Goal: Information Seeking & Learning: Check status

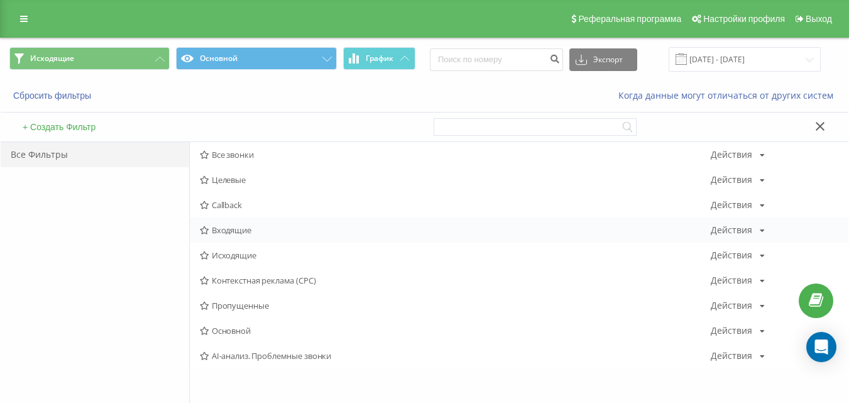
click at [216, 226] on span "Входящие" at bounding box center [455, 230] width 511 height 9
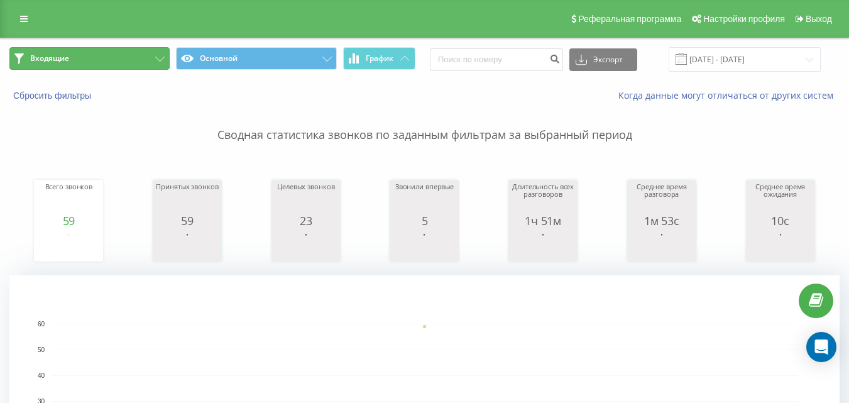
click at [118, 52] on button "Входящие" at bounding box center [89, 58] width 160 height 23
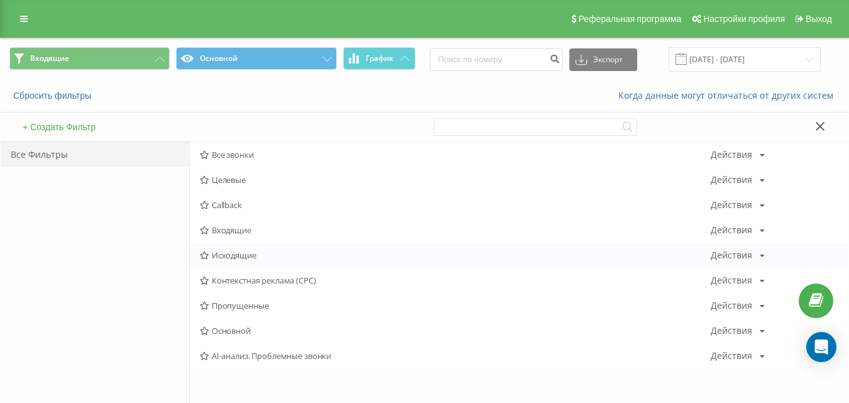
click at [270, 255] on span "Исходящие" at bounding box center [455, 255] width 511 height 9
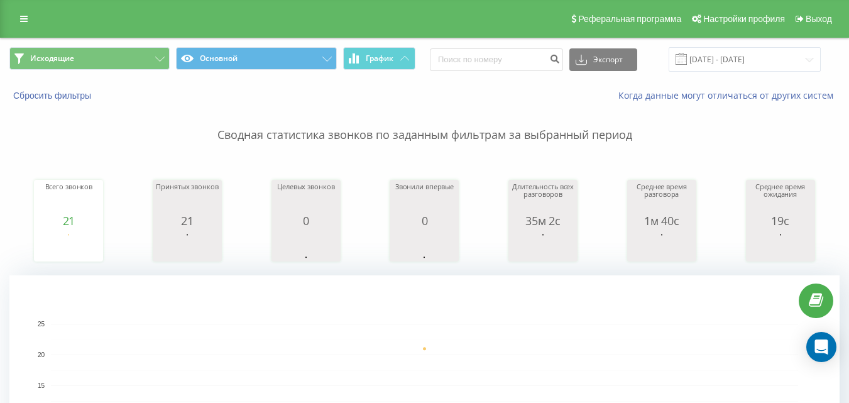
drag, startPoint x: 612, startPoint y: 361, endPoint x: 465, endPoint y: 118, distance: 284.2
click at [133, 62] on button "Исходящие" at bounding box center [89, 58] width 160 height 23
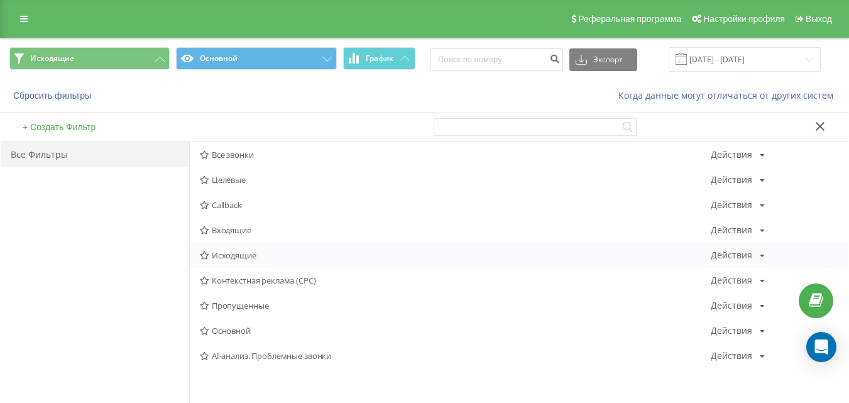
click at [217, 248] on div "Исходящие Действия Редактировать Копировать Удалить По умолчанию Поделиться" at bounding box center [519, 255] width 659 height 25
click at [218, 254] on span "Исходящие" at bounding box center [455, 255] width 511 height 9
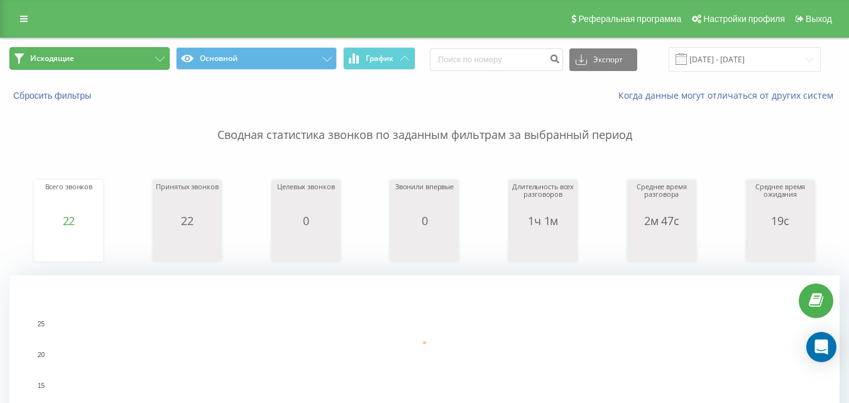
click at [124, 63] on button "Исходящие" at bounding box center [89, 58] width 160 height 23
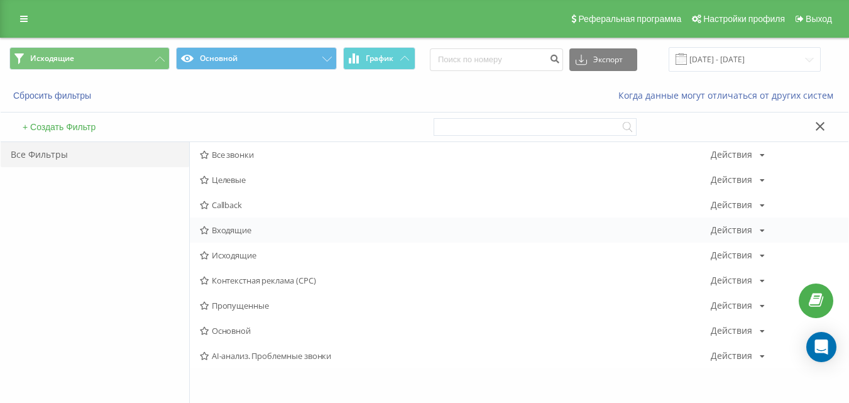
click at [234, 233] on span "Входящие" at bounding box center [455, 230] width 511 height 9
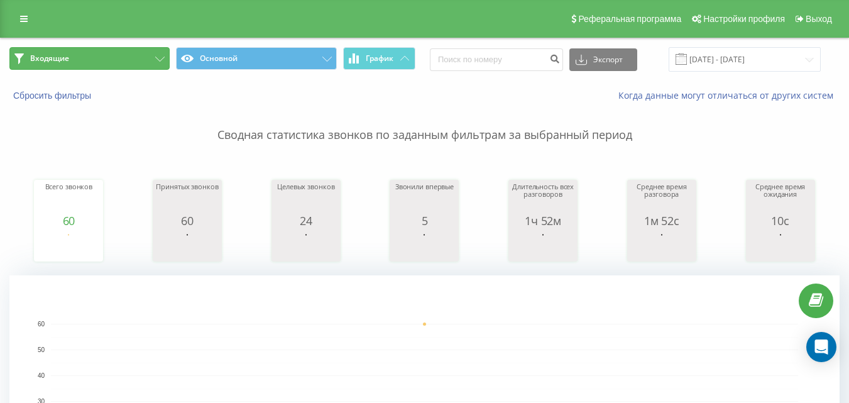
click at [145, 62] on button "Входящие" at bounding box center [89, 58] width 160 height 23
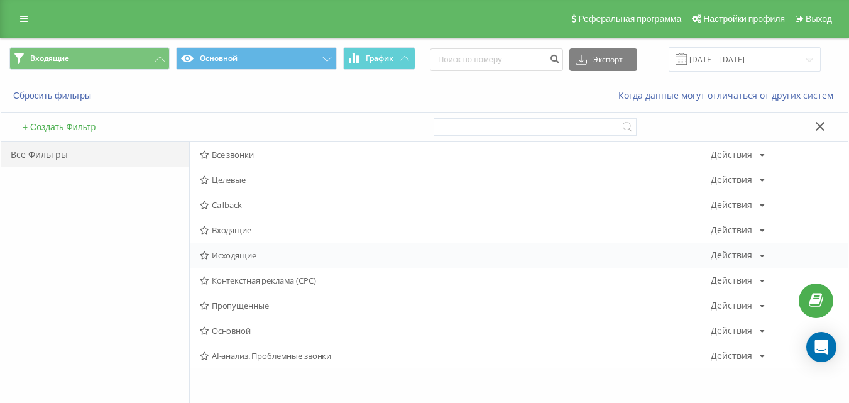
click at [243, 253] on span "Исходящие" at bounding box center [455, 255] width 511 height 9
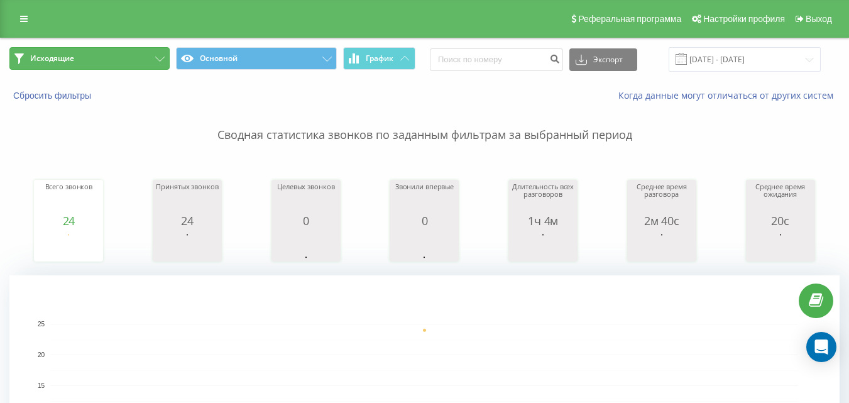
click at [126, 56] on button "Исходящие" at bounding box center [89, 58] width 160 height 23
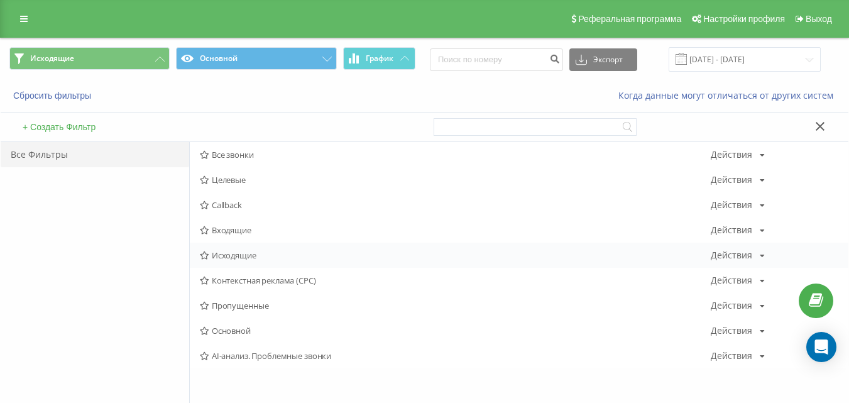
click at [232, 252] on span "Исходящие" at bounding box center [455, 255] width 511 height 9
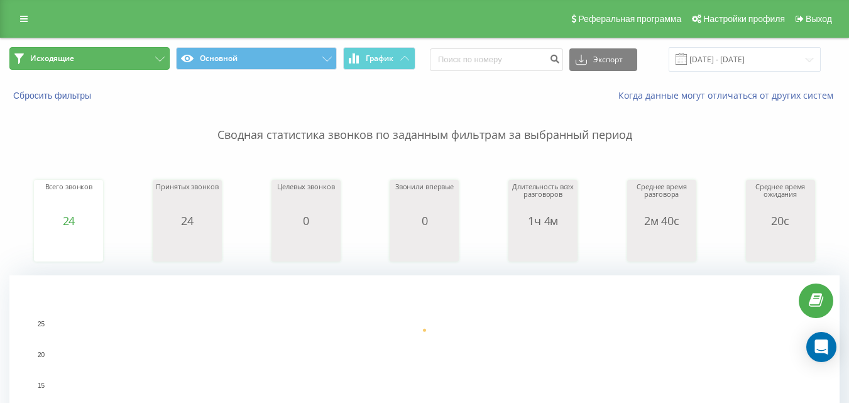
click at [163, 55] on button "Исходящие" at bounding box center [89, 58] width 160 height 23
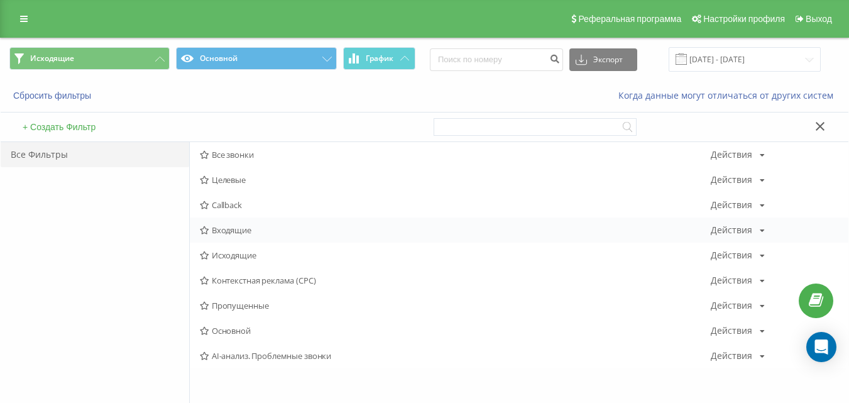
click at [243, 231] on span "Входящие" at bounding box center [455, 230] width 511 height 9
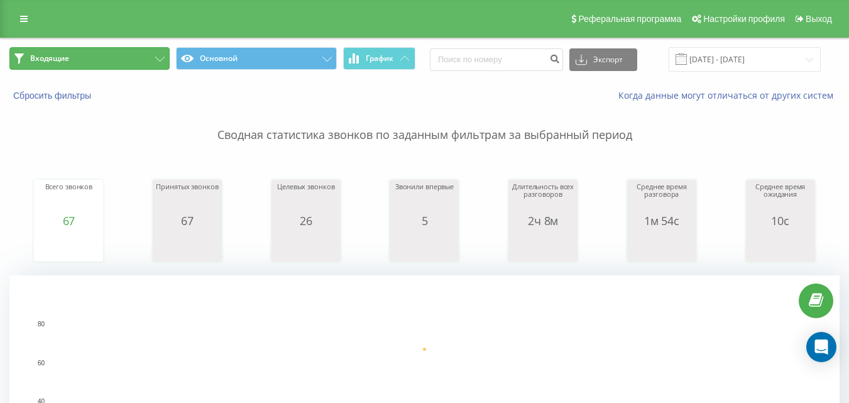
click at [137, 59] on button "Входящие" at bounding box center [89, 58] width 160 height 23
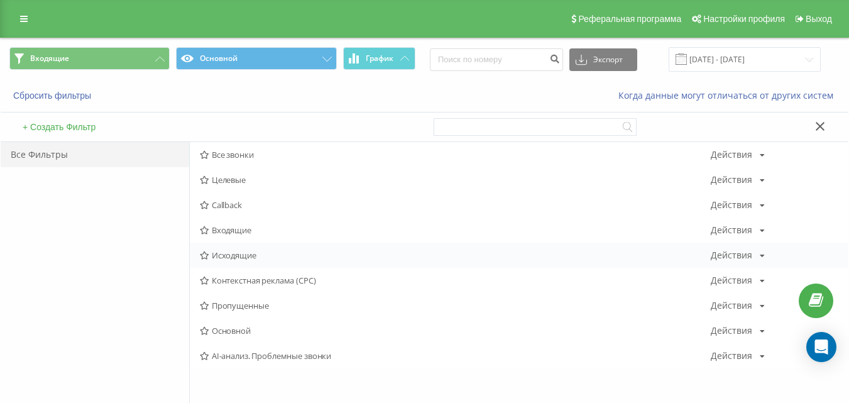
click at [229, 255] on span "Исходящие" at bounding box center [455, 255] width 511 height 9
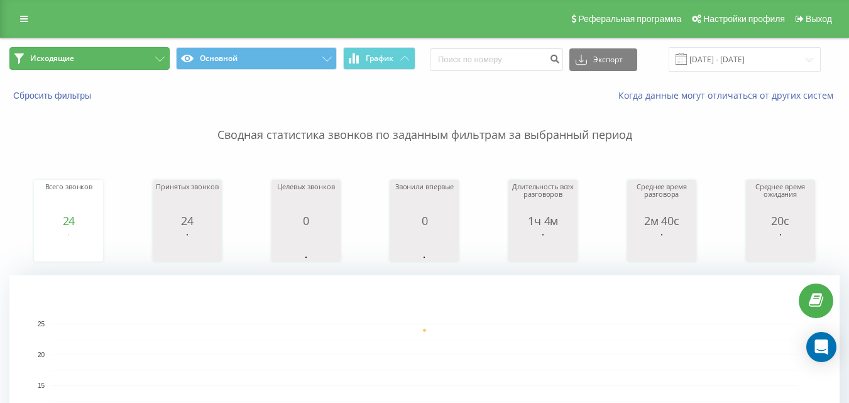
click at [123, 65] on button "Исходящие" at bounding box center [89, 58] width 160 height 23
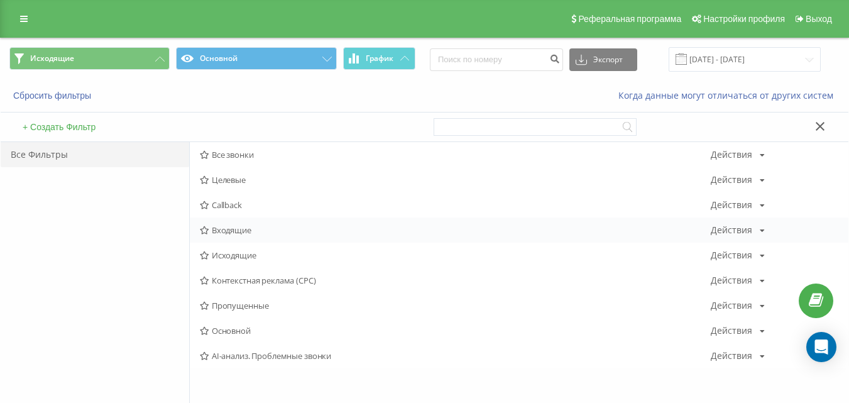
click at [238, 226] on span "Входящие" at bounding box center [455, 230] width 511 height 9
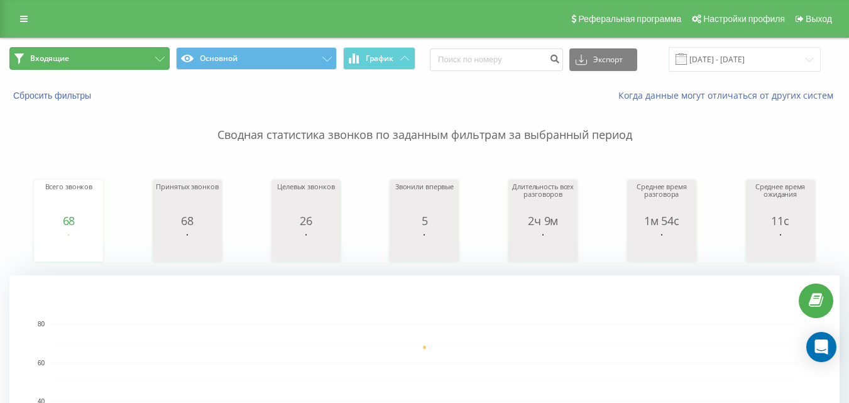
click at [136, 59] on button "Входящие" at bounding box center [89, 58] width 160 height 23
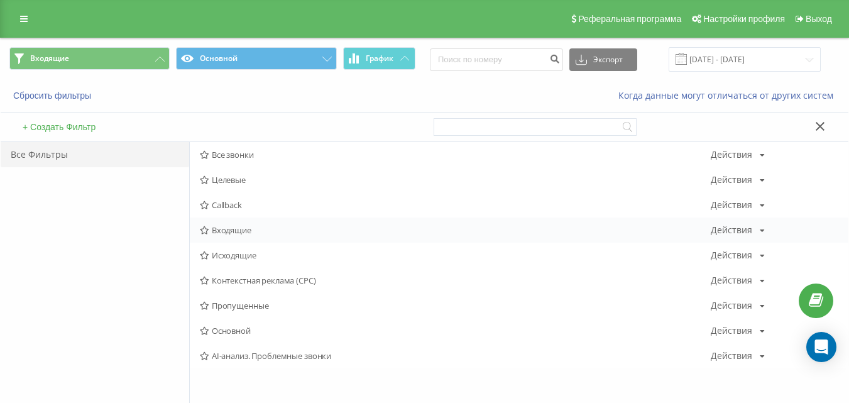
click at [244, 230] on span "Входящие" at bounding box center [455, 230] width 511 height 9
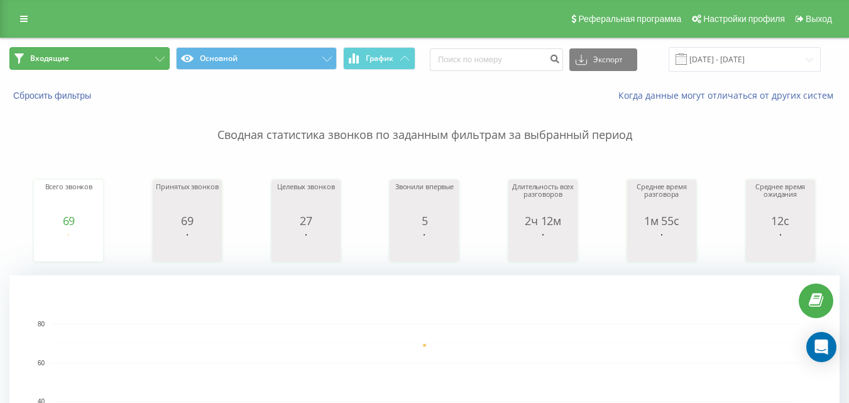
click at [136, 56] on button "Входящие" at bounding box center [89, 58] width 160 height 23
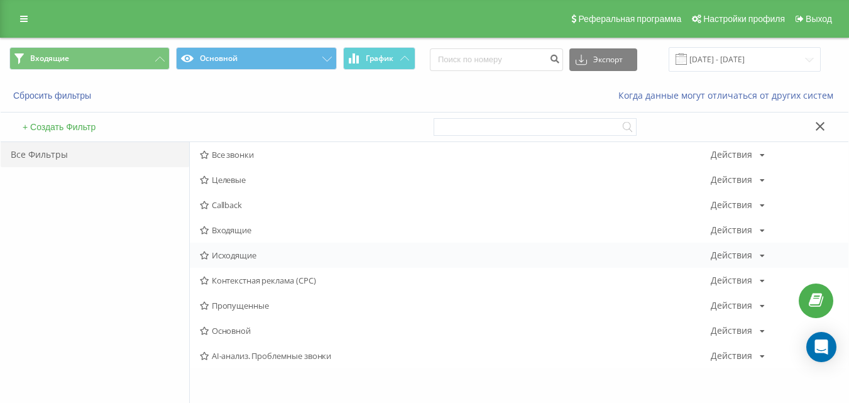
click at [226, 252] on span "Исходящие" at bounding box center [455, 255] width 511 height 9
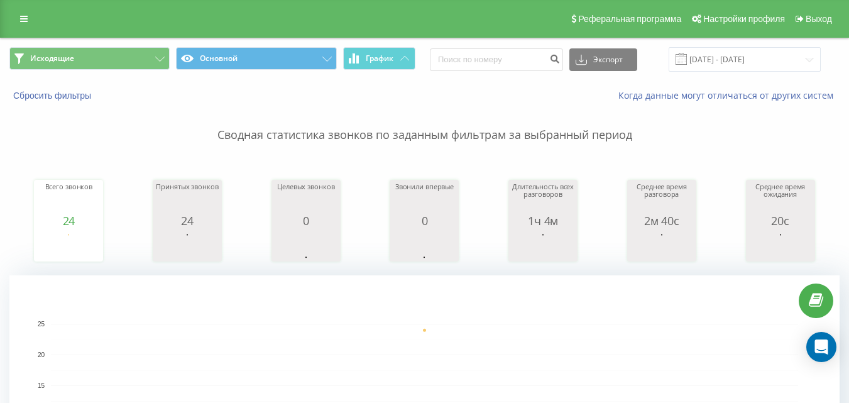
drag, startPoint x: 363, startPoint y: 317, endPoint x: 278, endPoint y: 127, distance: 207.9
click at [141, 60] on button "Исходящие" at bounding box center [89, 58] width 160 height 23
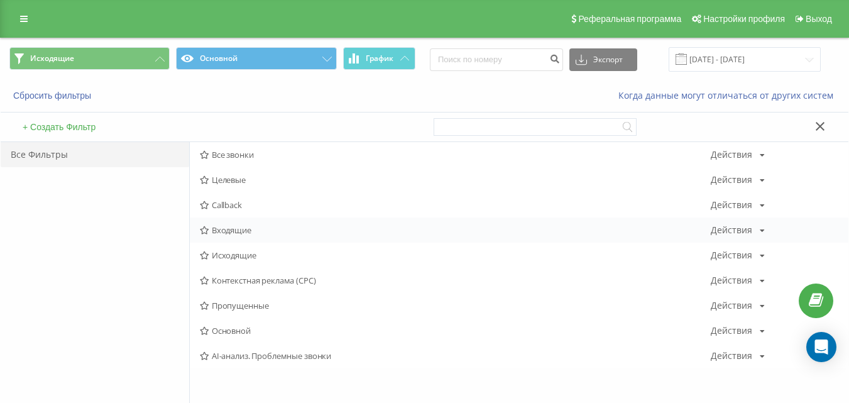
click at [211, 225] on div "Входящие Действия Редактировать Копировать Удалить По умолчанию Поделиться" at bounding box center [519, 229] width 659 height 25
click at [215, 226] on span "Входящие" at bounding box center [455, 230] width 511 height 9
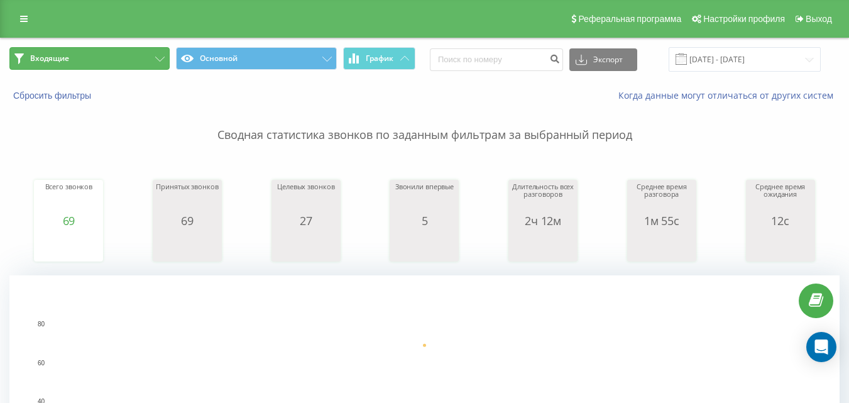
click at [139, 58] on button "Входящие" at bounding box center [89, 58] width 160 height 23
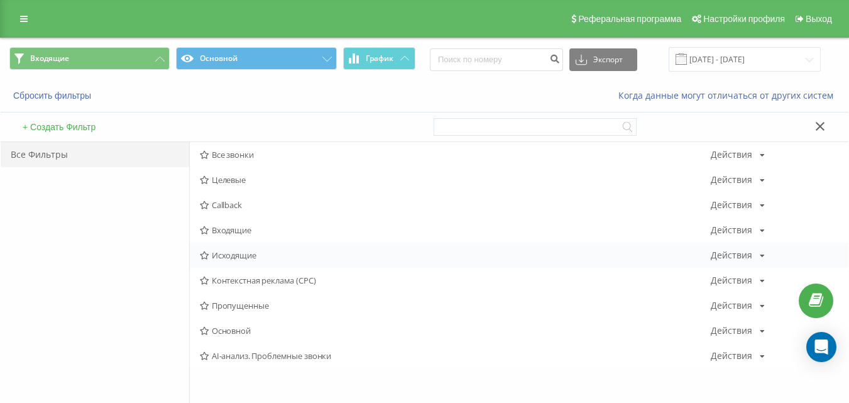
click at [228, 255] on span "Исходящие" at bounding box center [455, 255] width 511 height 9
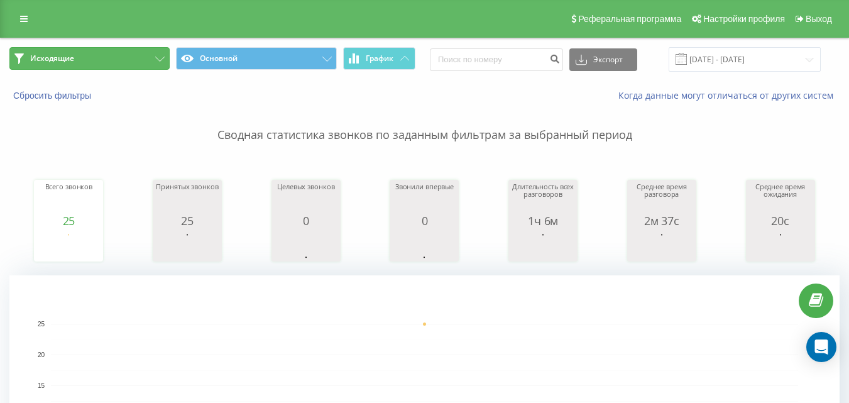
click at [88, 64] on button "Исходящие" at bounding box center [89, 58] width 160 height 23
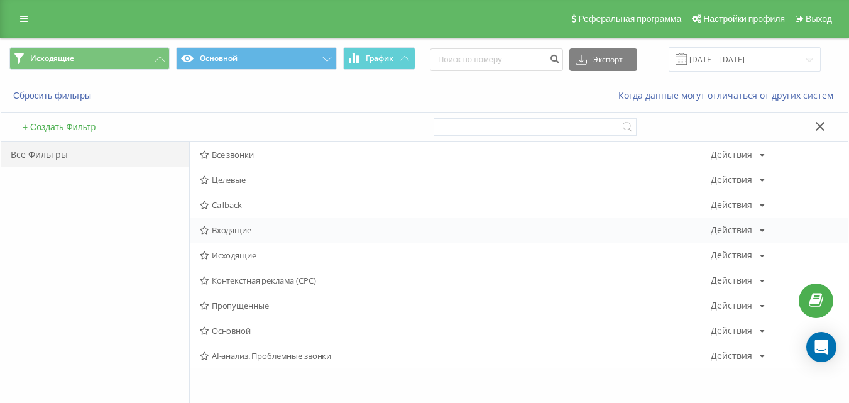
click at [274, 236] on div "Входящие Действия Редактировать Копировать Удалить По умолчанию Поделиться" at bounding box center [519, 229] width 659 height 25
click at [271, 235] on div "Входящие Действия Редактировать Копировать Удалить По умолчанию Поделиться" at bounding box center [519, 229] width 659 height 25
click at [265, 234] on span "Входящие" at bounding box center [455, 230] width 511 height 9
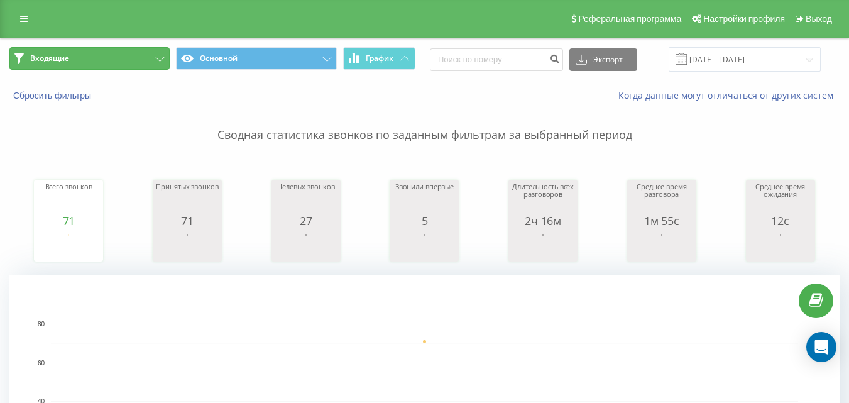
click at [150, 63] on button "Входящие" at bounding box center [89, 58] width 160 height 23
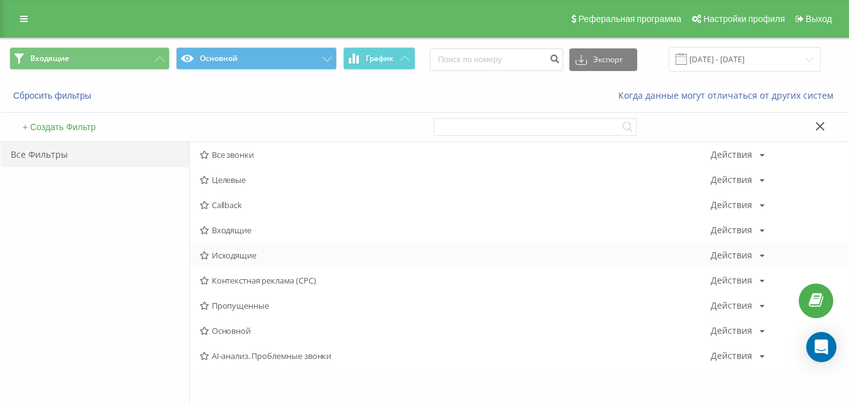
click at [259, 261] on div "Исходящие Действия Редактировать Копировать Удалить По умолчанию Поделиться" at bounding box center [519, 255] width 659 height 25
click at [259, 260] on div "Исходящие Действия Редактировать Копировать Удалить По умолчанию Поделиться" at bounding box center [519, 255] width 659 height 25
click at [255, 254] on span "Исходящие" at bounding box center [455, 255] width 511 height 9
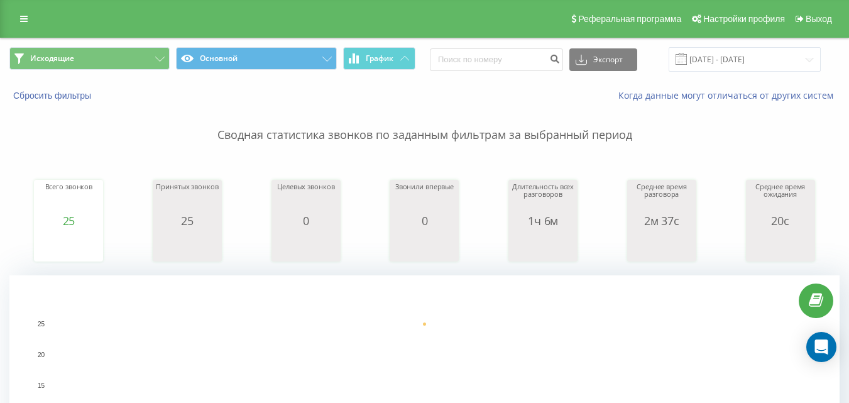
click at [138, 74] on div "Исходящие Основной График Экспорт .csv .xls .xlsx [DATE] - [DATE]" at bounding box center [425, 59] width 848 height 42
drag, startPoint x: 140, startPoint y: 69, endPoint x: 166, endPoint y: 68, distance: 25.8
click at [140, 68] on button "Исходящие" at bounding box center [89, 58] width 160 height 23
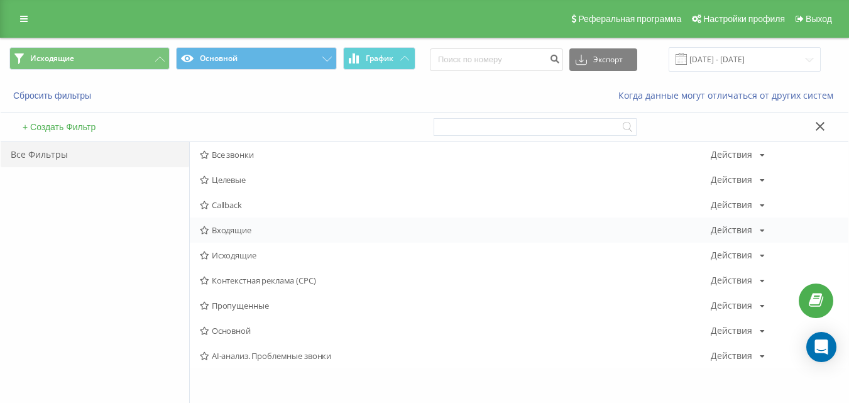
click at [211, 231] on span "Входящие" at bounding box center [455, 230] width 511 height 9
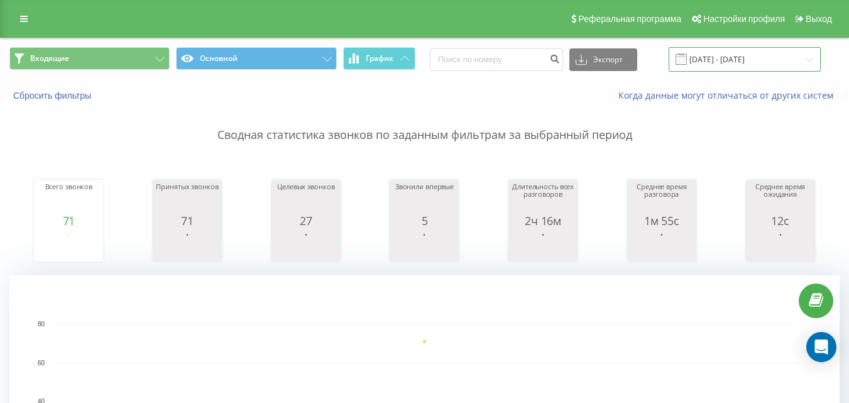
click at [733, 58] on input "[DATE] - [DATE]" at bounding box center [745, 59] width 152 height 25
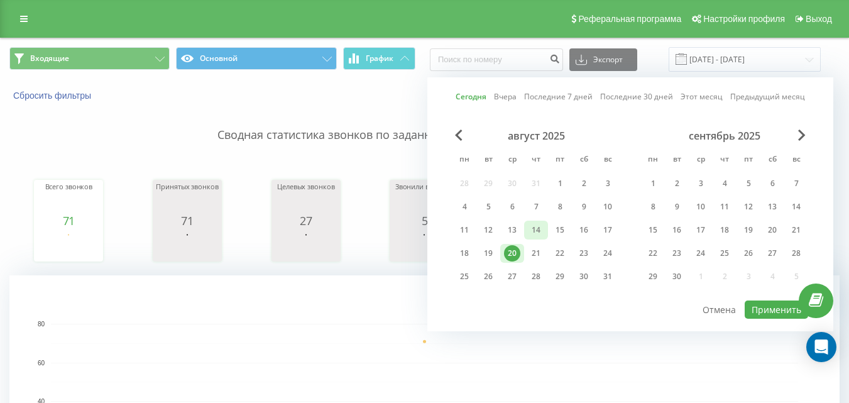
drag, startPoint x: 564, startPoint y: 178, endPoint x: 527, endPoint y: 232, distance: 65.5
click at [564, 177] on div "1" at bounding box center [560, 183] width 16 height 16
drag, startPoint x: 511, startPoint y: 248, endPoint x: 681, endPoint y: 280, distance: 173.3
click at [511, 249] on div "20" at bounding box center [512, 253] width 16 height 16
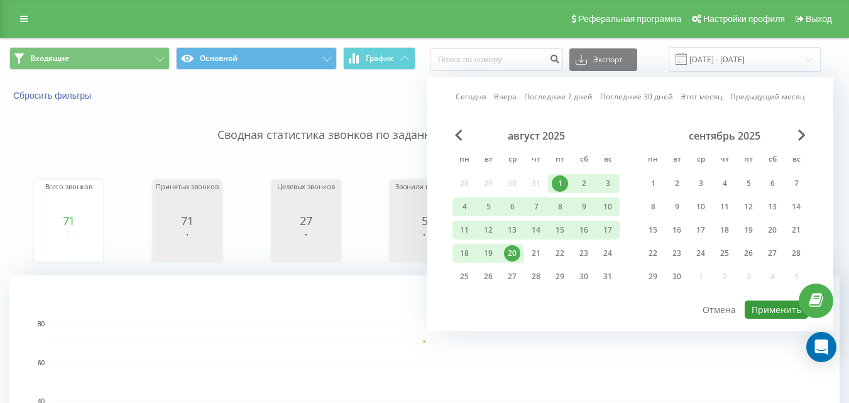
click at [764, 310] on button "Применить" at bounding box center [776, 309] width 63 height 18
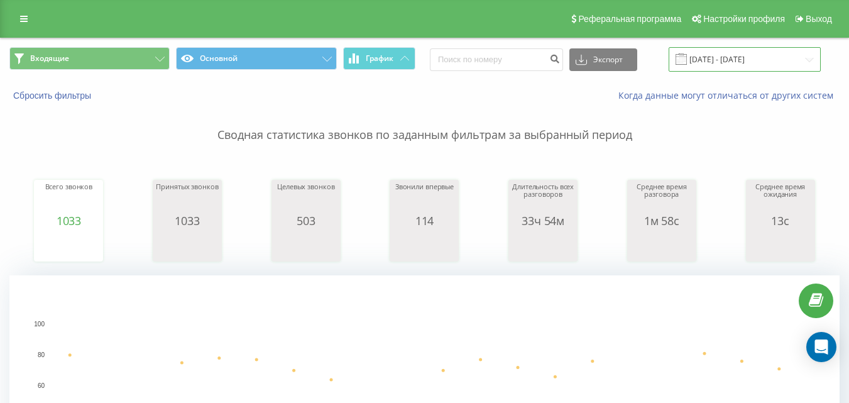
drag, startPoint x: 770, startPoint y: 58, endPoint x: 747, endPoint y: 68, distance: 25.1
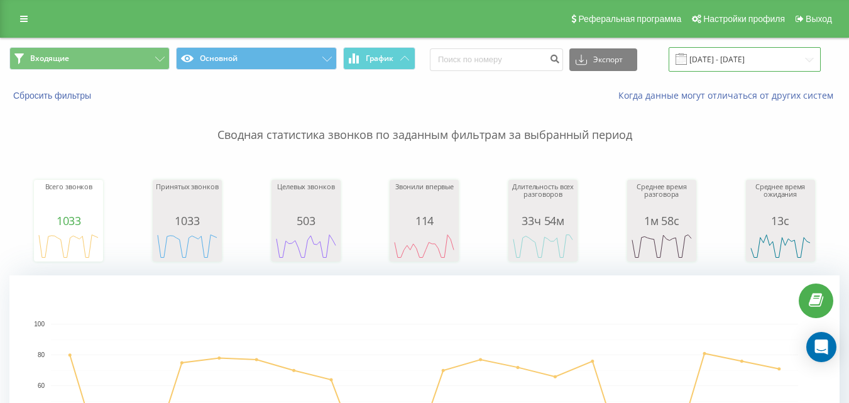
click at [770, 58] on input "[DATE] - [DATE]" at bounding box center [745, 59] width 152 height 25
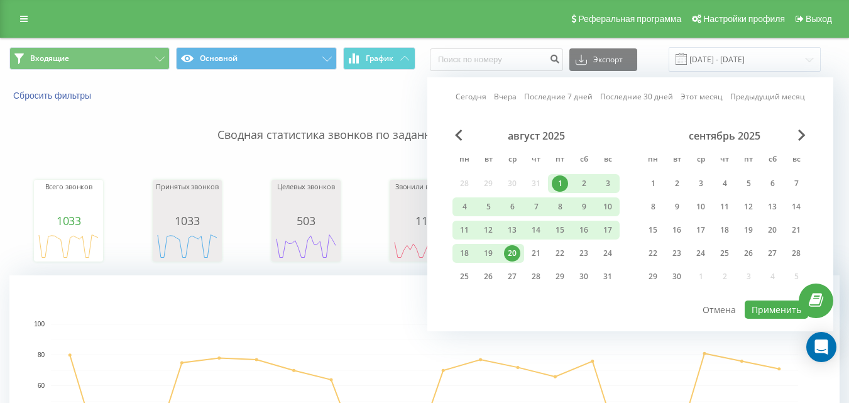
click at [516, 255] on div "20" at bounding box center [512, 253] width 16 height 16
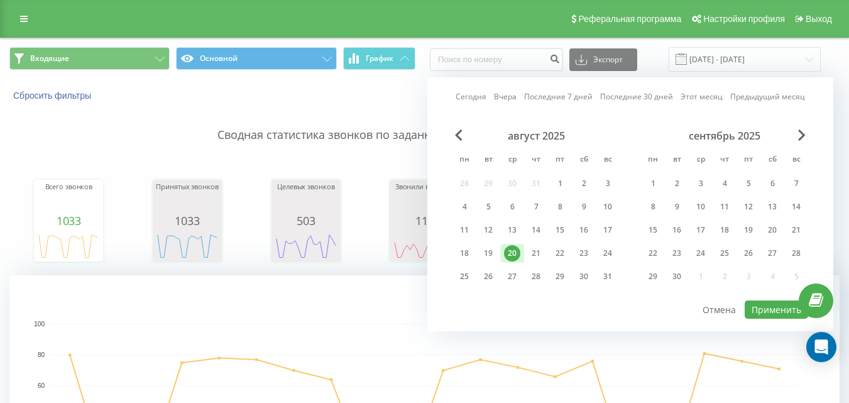
click at [516, 252] on div "20" at bounding box center [512, 253] width 16 height 16
click at [791, 311] on button "Применить" at bounding box center [776, 309] width 63 height 18
type input "[DATE] - [DATE]"
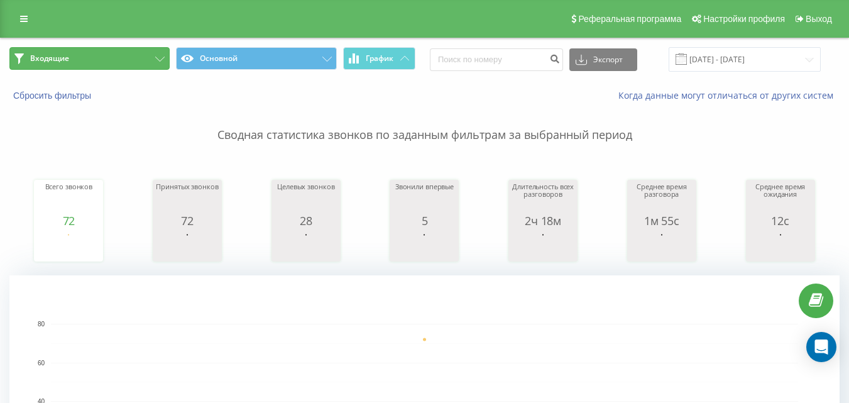
click at [134, 63] on button "Входящие" at bounding box center [89, 58] width 160 height 23
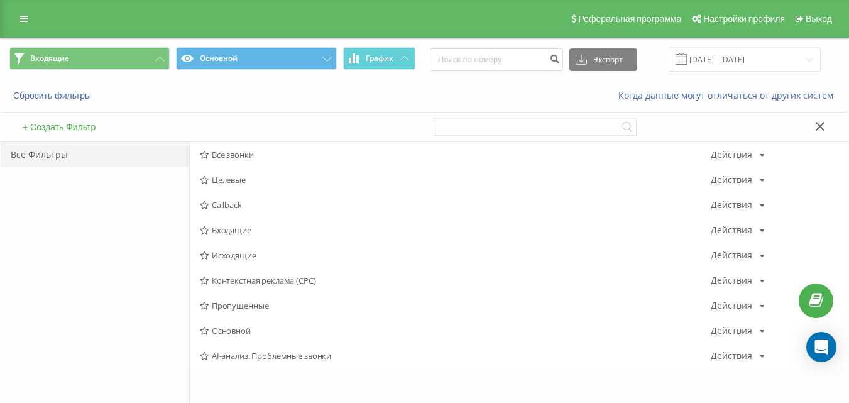
click at [222, 234] on span "Входящие" at bounding box center [455, 230] width 511 height 9
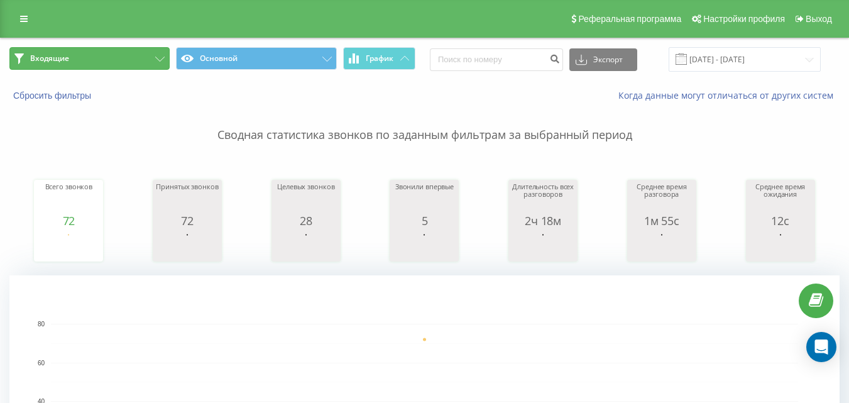
click at [135, 65] on button "Входящие" at bounding box center [89, 58] width 160 height 23
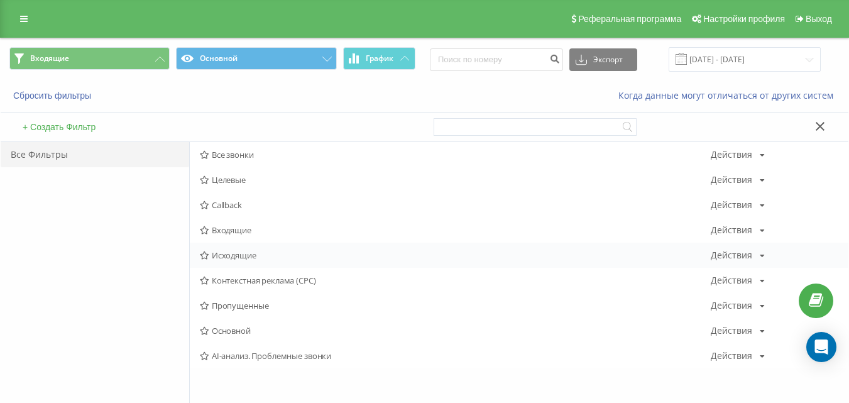
click at [226, 251] on span "Исходящие" at bounding box center [455, 255] width 511 height 9
